Goal: Find specific page/section: Find specific page/section

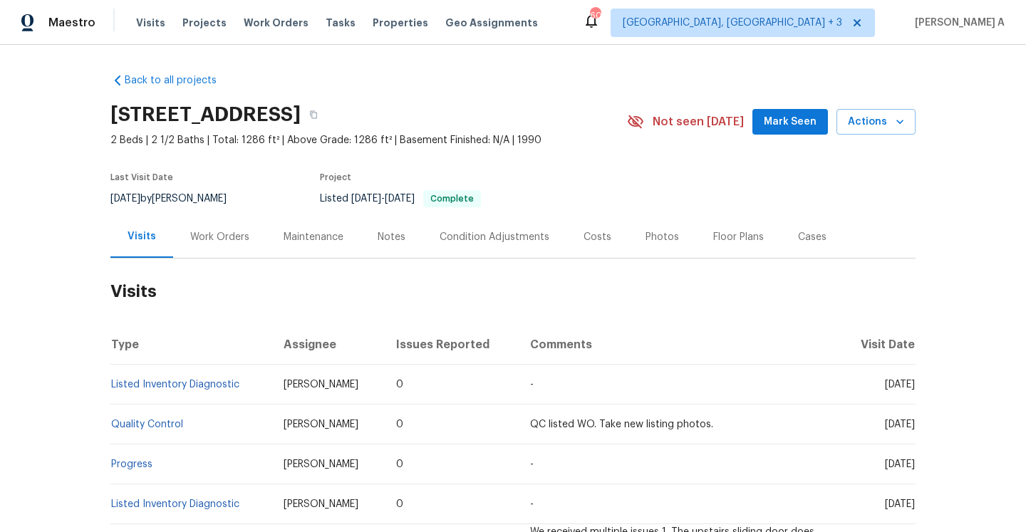
click at [207, 244] on div "Work Orders" at bounding box center [219, 237] width 93 height 42
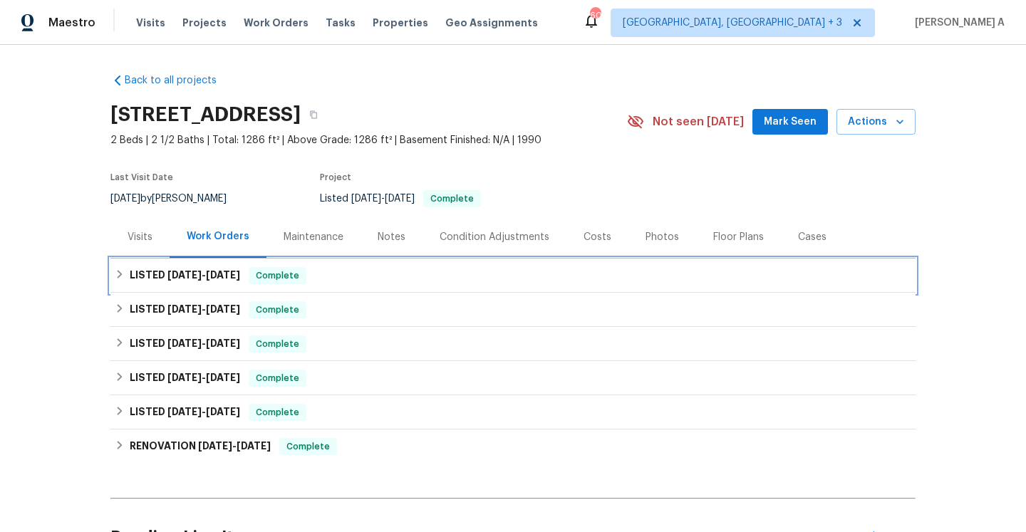
click at [213, 278] on span "[DATE]" at bounding box center [223, 275] width 34 height 10
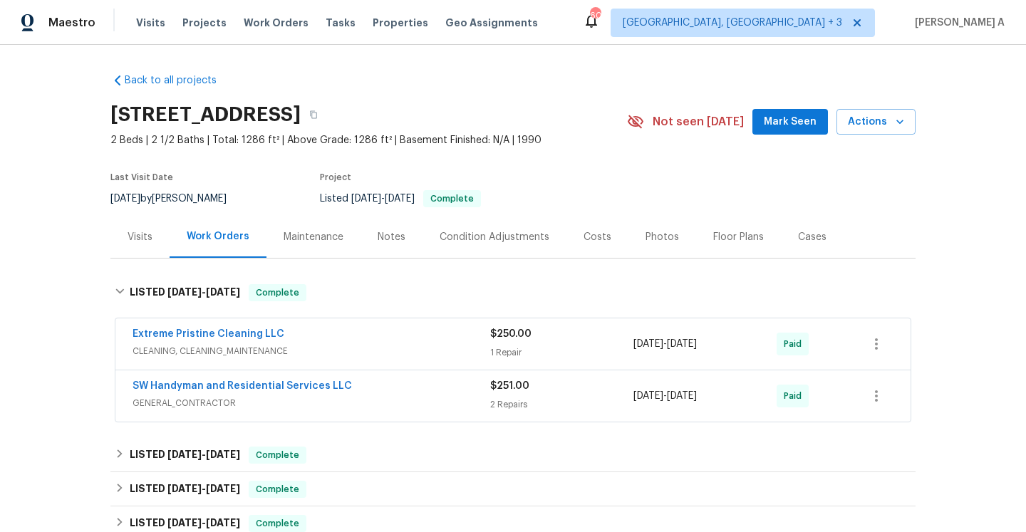
click at [320, 405] on span "GENERAL_CONTRACTOR" at bounding box center [312, 403] width 358 height 14
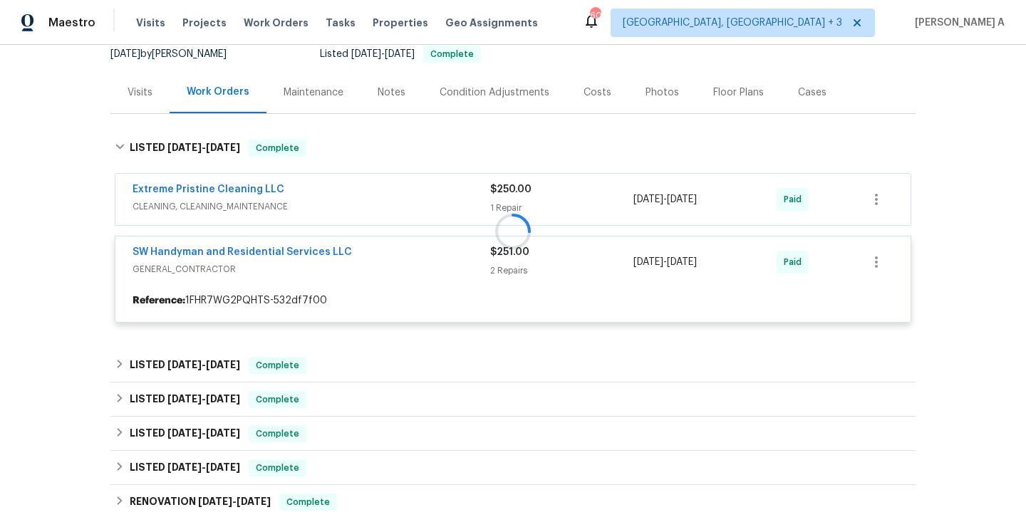
scroll to position [182, 0]
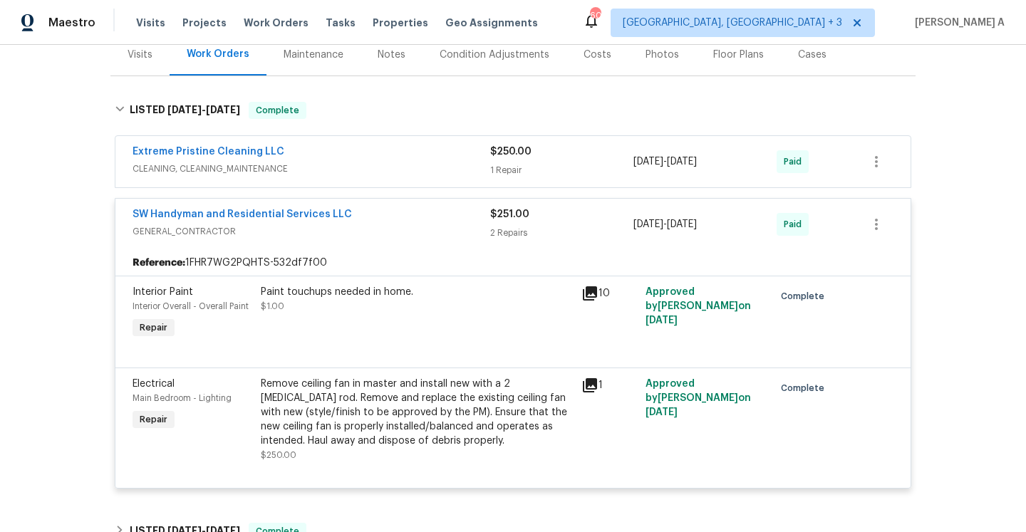
click at [353, 229] on span "GENERAL_CONTRACTOR" at bounding box center [312, 231] width 358 height 14
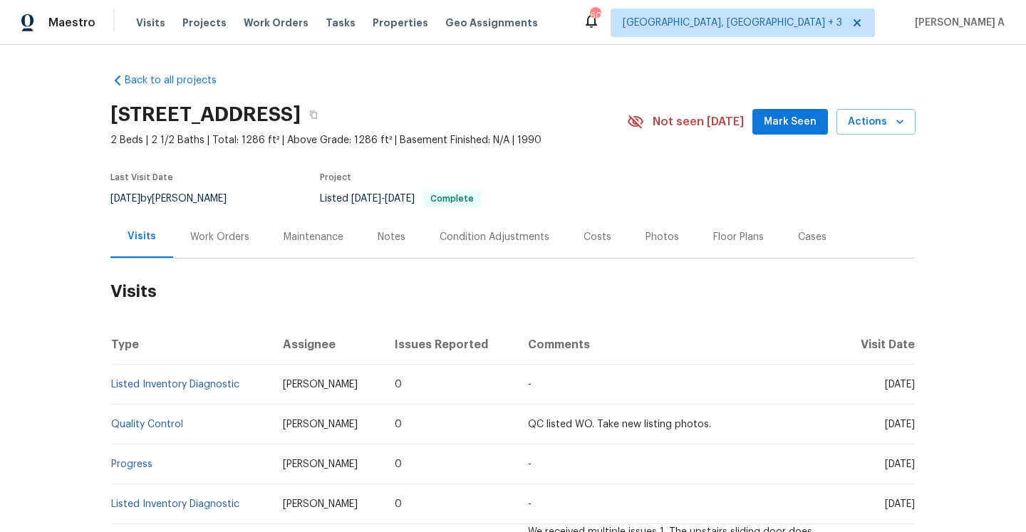
click at [241, 239] on div "Work Orders" at bounding box center [219, 237] width 59 height 14
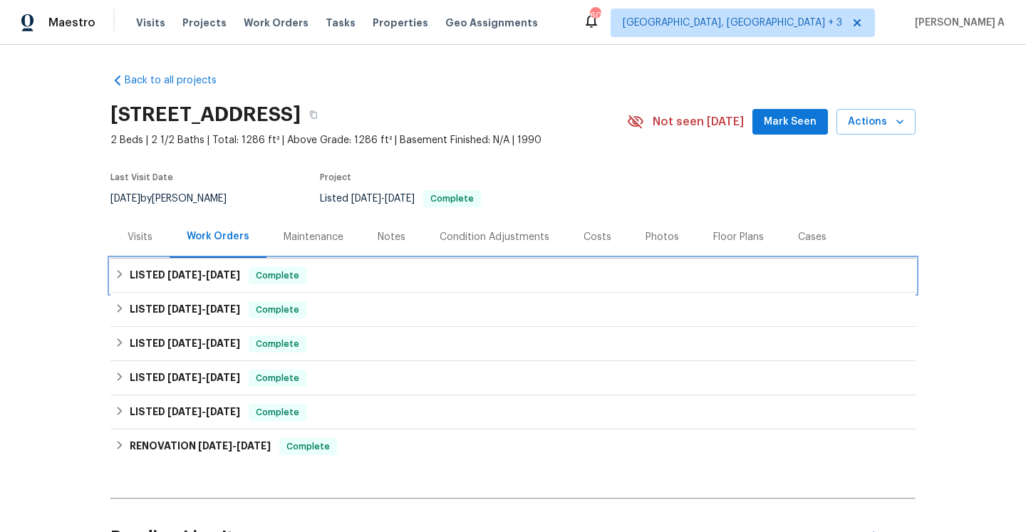
click at [271, 279] on span "Complete" at bounding box center [277, 276] width 55 height 14
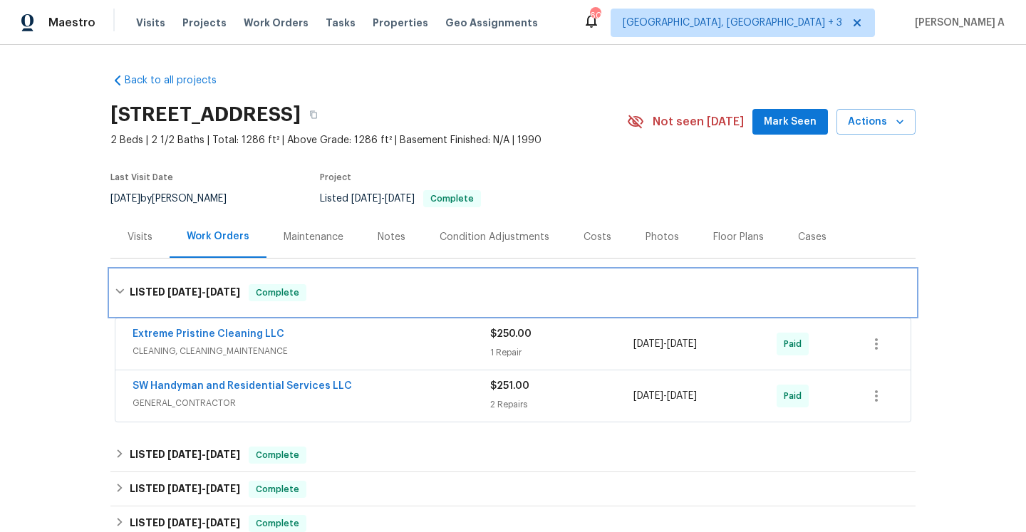
click at [280, 302] on div "LISTED [DATE] - [DATE] Complete" at bounding box center [512, 293] width 805 height 46
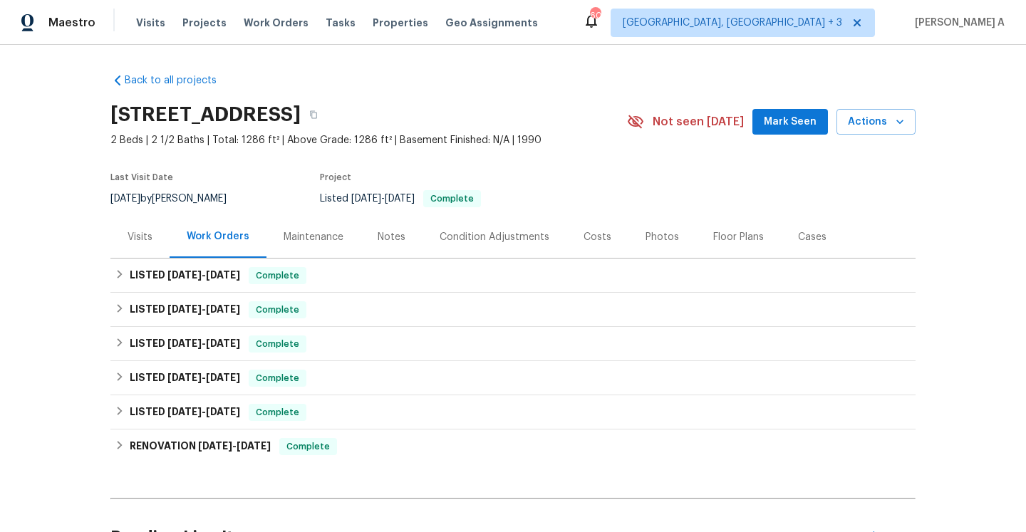
click at [149, 236] on div "Visits" at bounding box center [140, 237] width 25 height 14
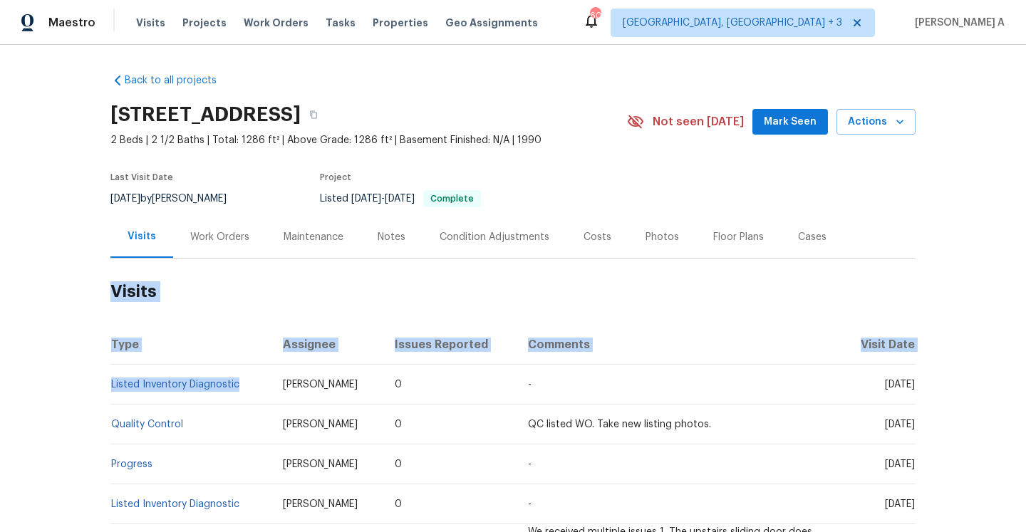
drag, startPoint x: 176, startPoint y: 410, endPoint x: 110, endPoint y: 385, distance: 70.8
click at [110, 385] on td "Listed Inventory Diagnostic" at bounding box center [190, 385] width 161 height 40
click at [185, 325] on th "Type" at bounding box center [190, 345] width 161 height 40
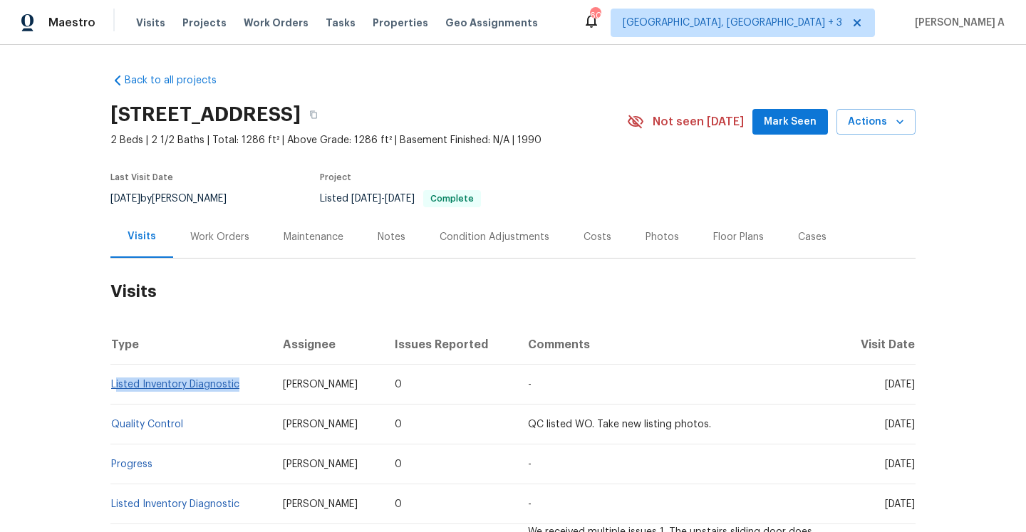
drag, startPoint x: 167, startPoint y: 408, endPoint x: 115, endPoint y: 391, distance: 55.2
click at [115, 391] on td "Listed Inventory Diagnostic" at bounding box center [190, 385] width 161 height 40
copy link "Listed Inventory Diagnostic"
click at [208, 238] on div "Work Orders" at bounding box center [219, 237] width 59 height 14
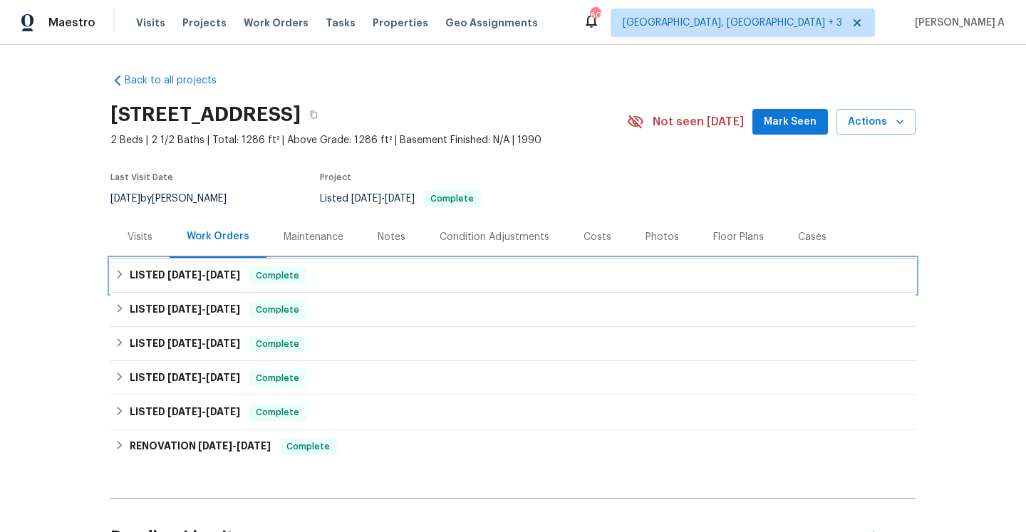
click at [234, 275] on span "[DATE]" at bounding box center [223, 275] width 34 height 10
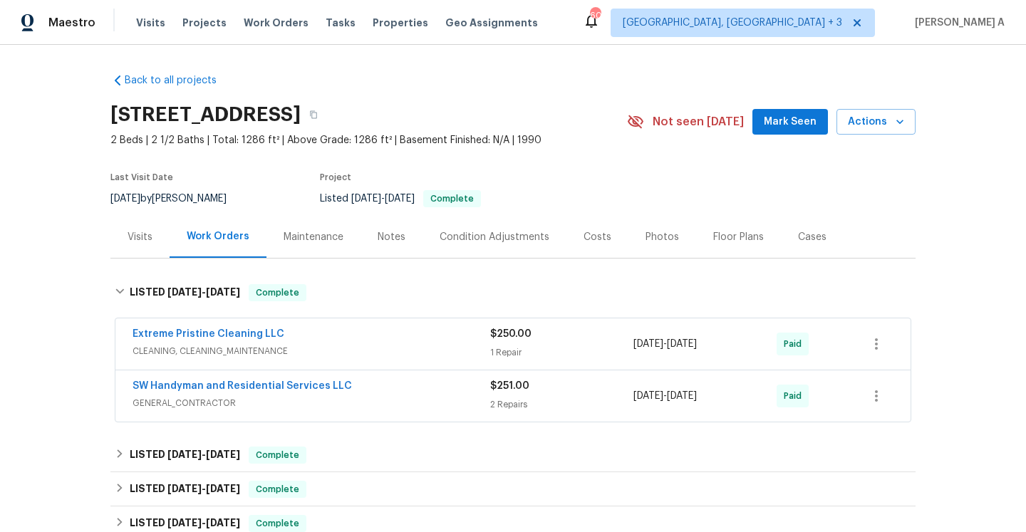
click at [335, 398] on span "GENERAL_CONTRACTOR" at bounding box center [312, 403] width 358 height 14
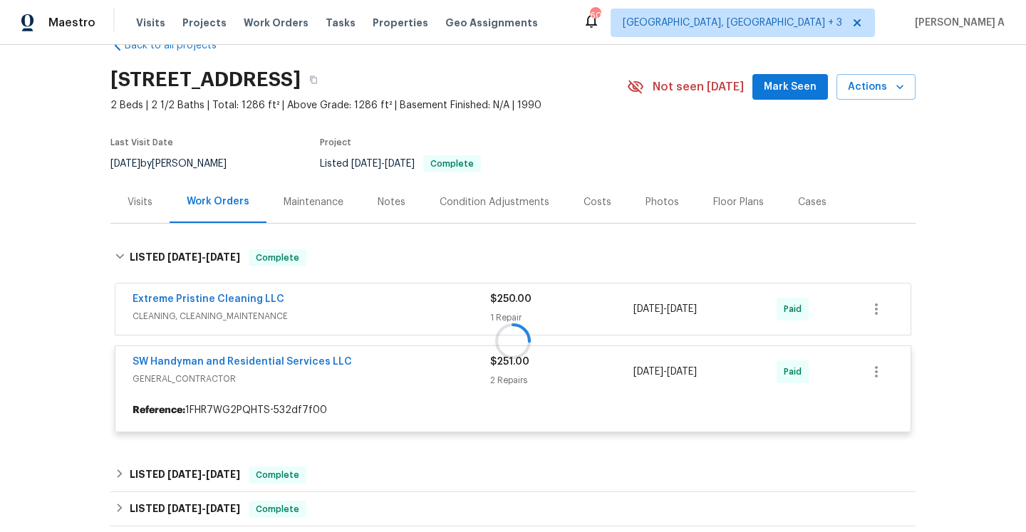
scroll to position [77, 0]
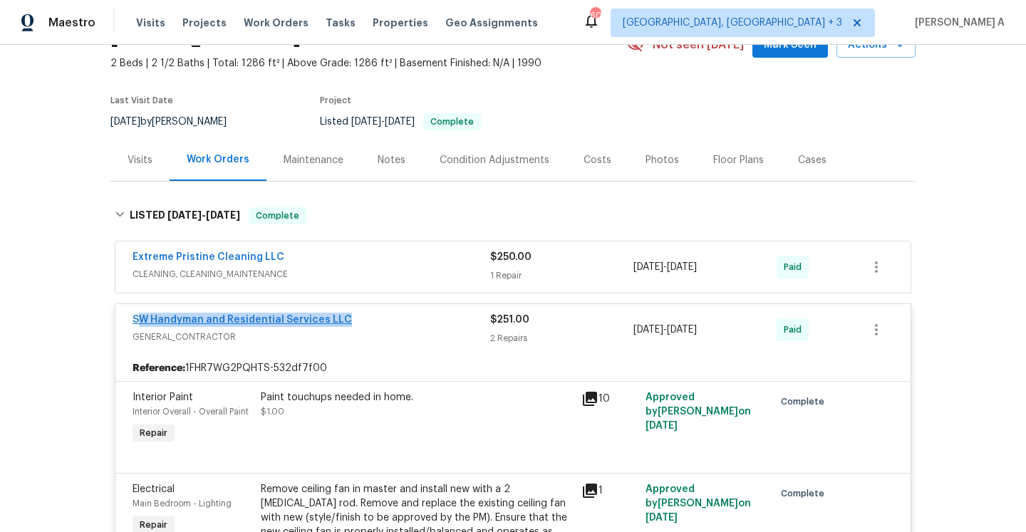
drag, startPoint x: 346, startPoint y: 326, endPoint x: 138, endPoint y: 323, distance: 207.3
click at [138, 323] on div "SW Handyman and Residential Services LLC" at bounding box center [312, 321] width 358 height 17
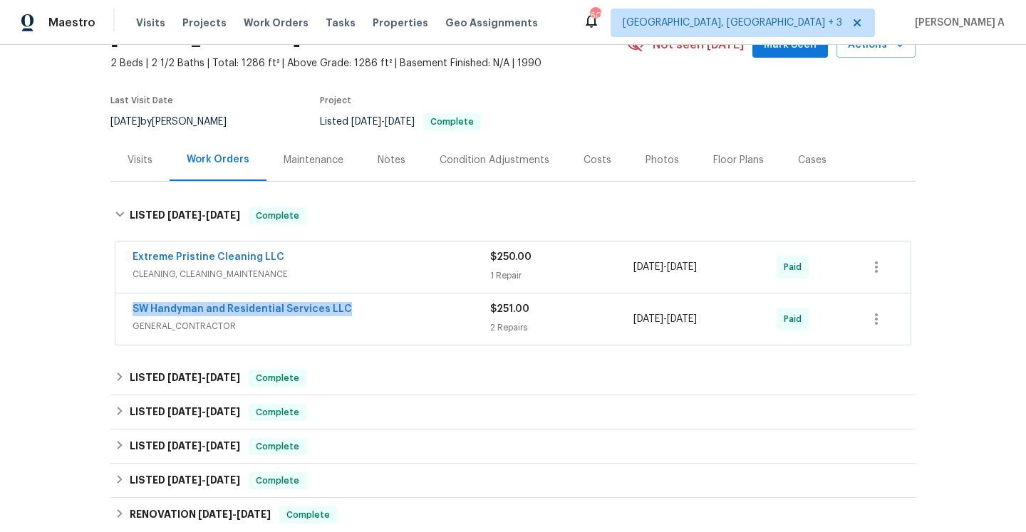
copy link "SW Handyman and Residential Services LLC"
click at [431, 333] on span "GENERAL_CONTRACTOR" at bounding box center [312, 326] width 358 height 14
